Goal: Transaction & Acquisition: Download file/media

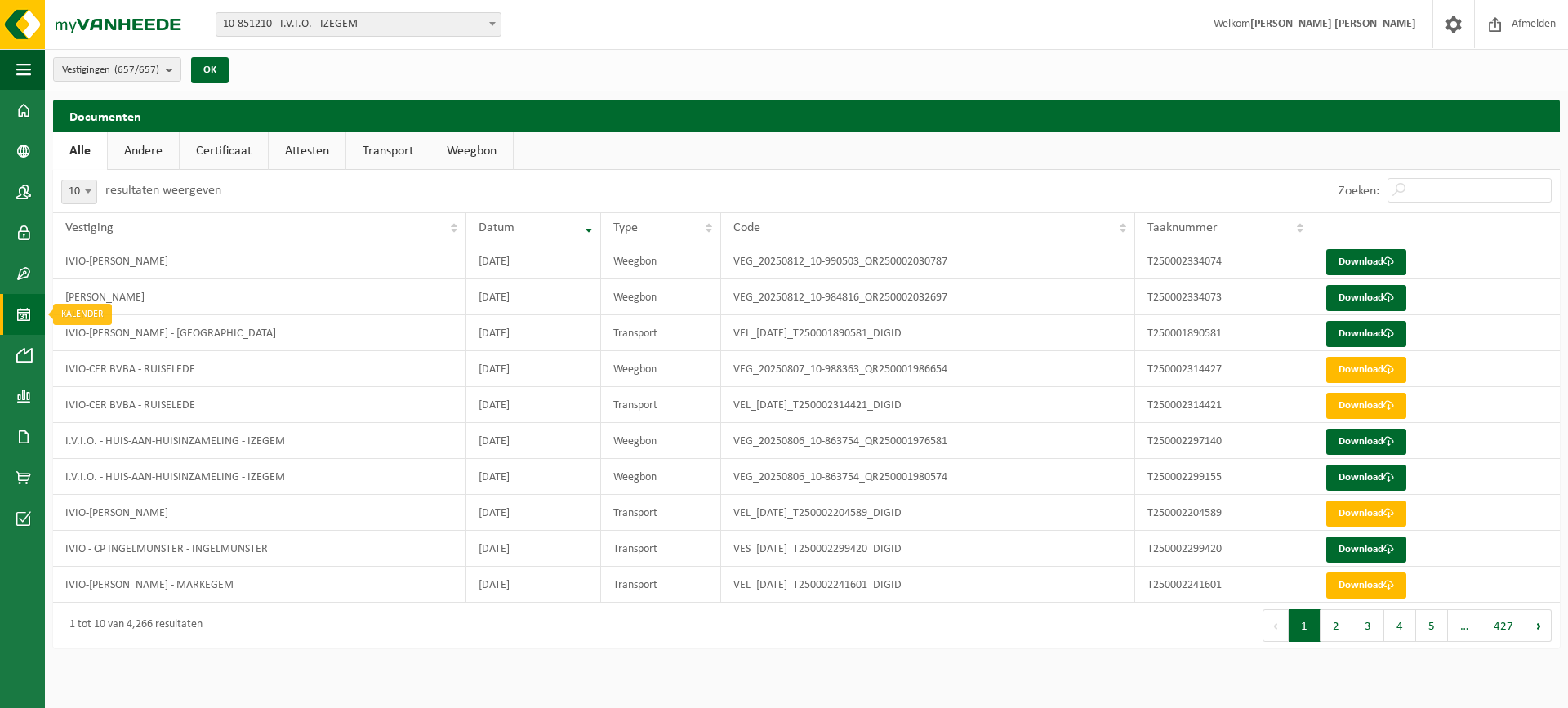
click at [22, 326] on span at bounding box center [24, 314] width 15 height 41
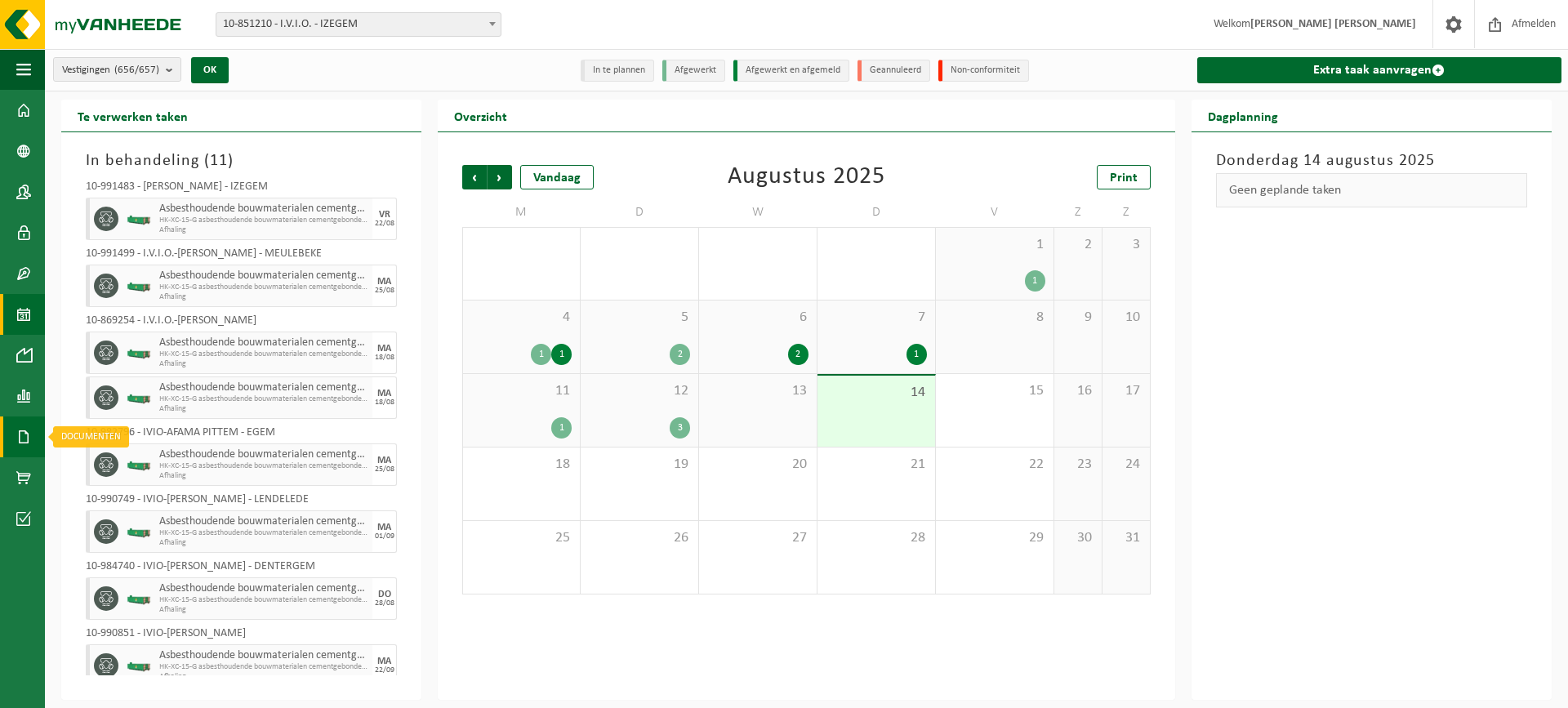
click at [34, 445] on link "Documenten" at bounding box center [23, 437] width 45 height 41
click at [103, 478] on span "Documenten" at bounding box center [124, 472] width 60 height 31
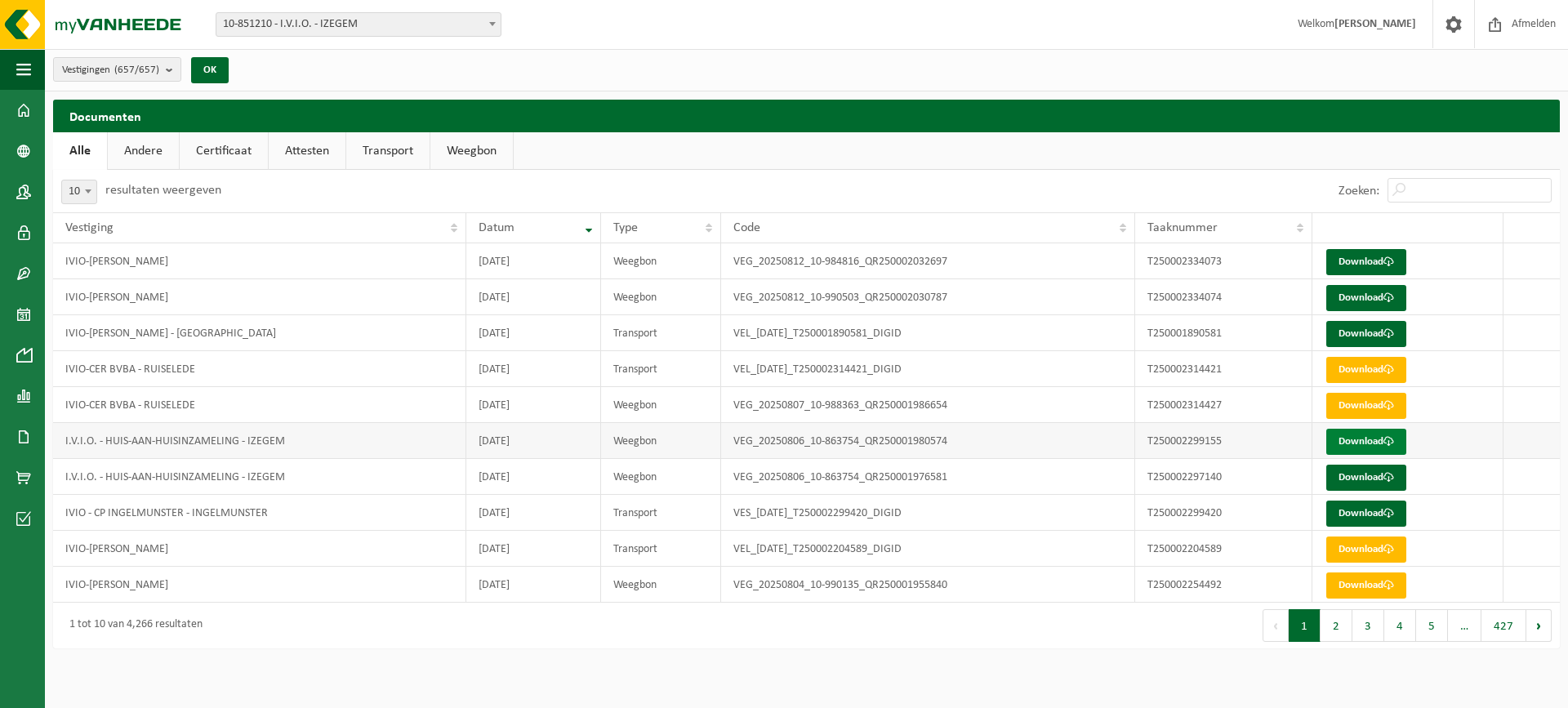
click at [1355, 444] on link "Download" at bounding box center [1366, 441] width 80 height 26
click at [1348, 444] on link "Download" at bounding box center [1366, 441] width 80 height 26
click at [1338, 473] on link "Download" at bounding box center [1366, 477] width 80 height 26
click at [1331, 442] on link "Download" at bounding box center [1366, 441] width 80 height 26
